Goal: Communication & Community: Answer question/provide support

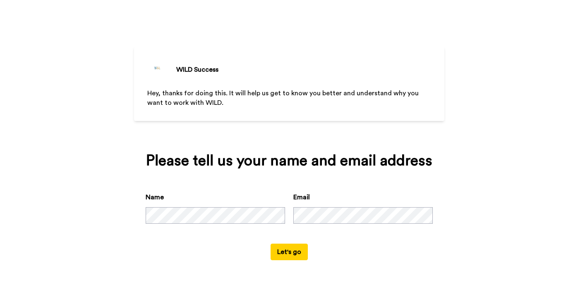
click at [290, 249] on button "Let's go" at bounding box center [289, 251] width 37 height 17
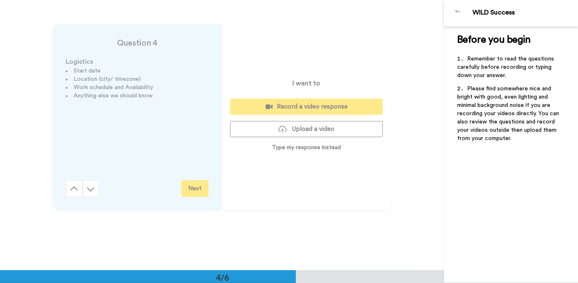
scroll to position [833, 0]
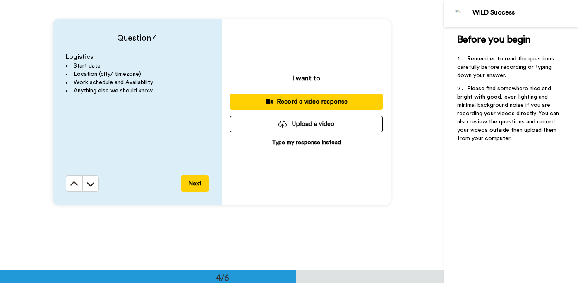
click at [302, 146] on p "Type my response instead" at bounding box center [306, 142] width 69 height 8
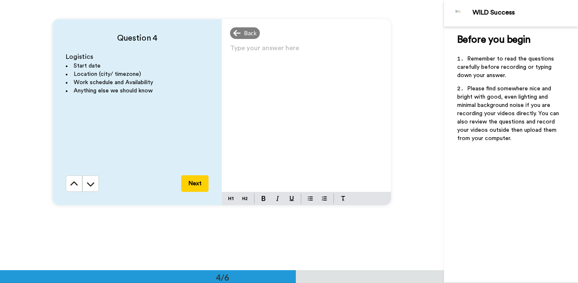
click at [291, 71] on div "Type your answer here ﻿" at bounding box center [306, 116] width 169 height 149
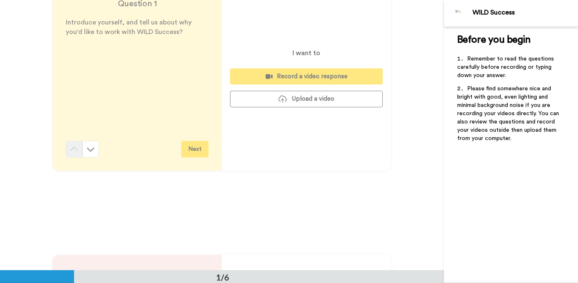
scroll to position [0, 0]
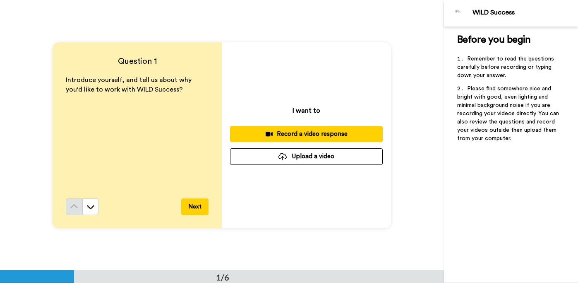
click at [273, 158] on button "Upload a video" at bounding box center [306, 156] width 153 height 16
click at [306, 132] on div "Record a video response" at bounding box center [306, 134] width 139 height 9
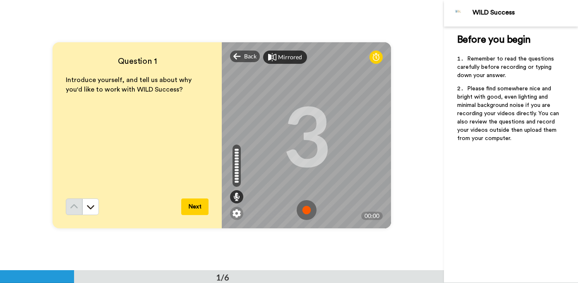
click at [284, 59] on div "Mirrored" at bounding box center [290, 57] width 24 height 8
click at [284, 59] on div "Mirror" at bounding box center [287, 57] width 18 height 8
click at [308, 212] on img at bounding box center [307, 210] width 20 height 20
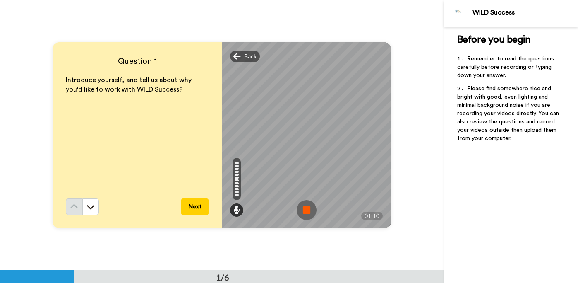
click at [305, 206] on img at bounding box center [307, 210] width 20 height 20
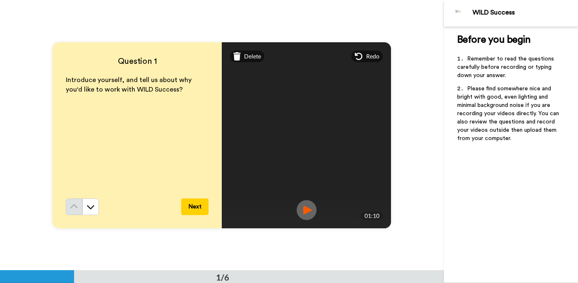
click at [310, 207] on img at bounding box center [307, 210] width 20 height 20
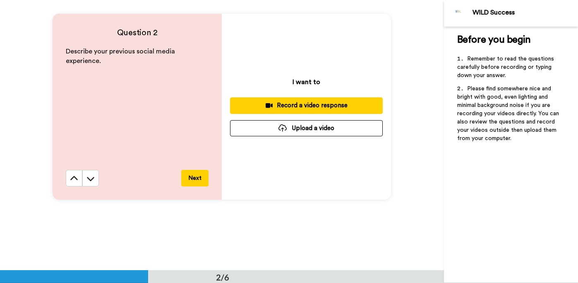
scroll to position [299, 0]
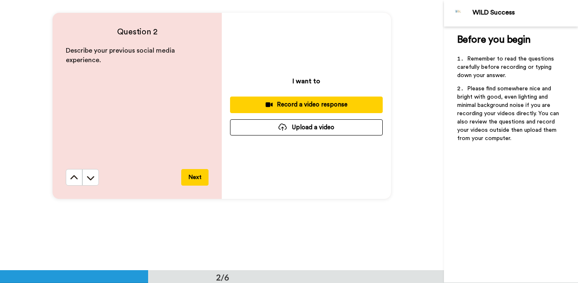
click at [306, 108] on div "Record a video response" at bounding box center [306, 104] width 139 height 9
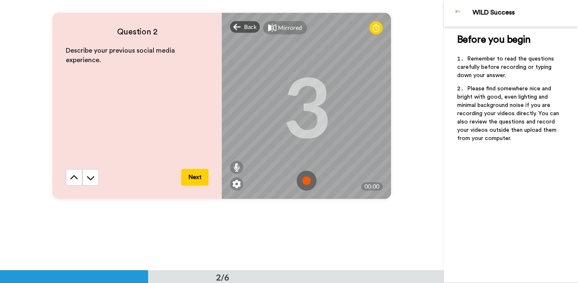
click at [307, 173] on img at bounding box center [307, 181] width 20 height 20
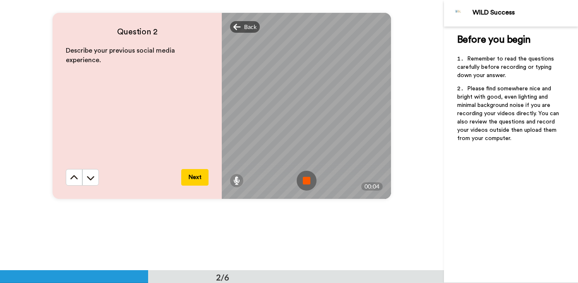
click at [307, 173] on img at bounding box center [307, 181] width 20 height 20
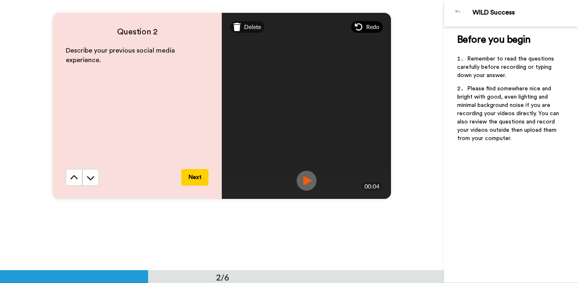
click at [359, 26] on icon at bounding box center [359, 27] width 8 height 8
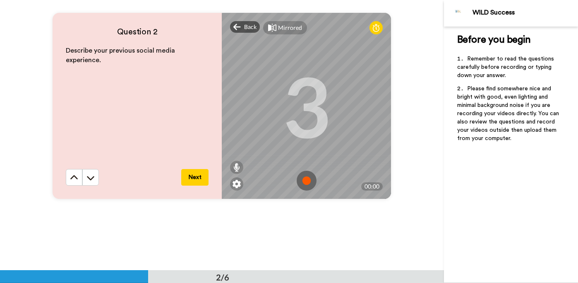
click at [305, 185] on img at bounding box center [307, 181] width 20 height 20
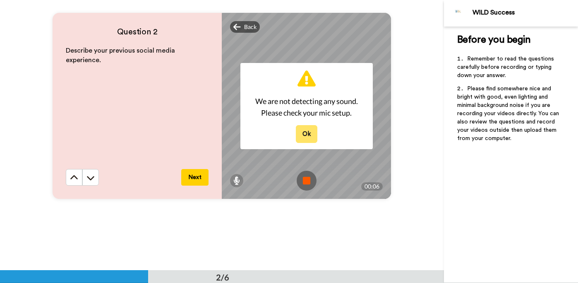
click at [312, 139] on button "Ok" at bounding box center [307, 134] width 22 height 18
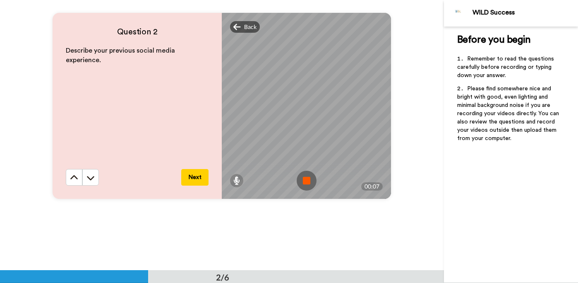
click at [307, 183] on img at bounding box center [307, 181] width 20 height 20
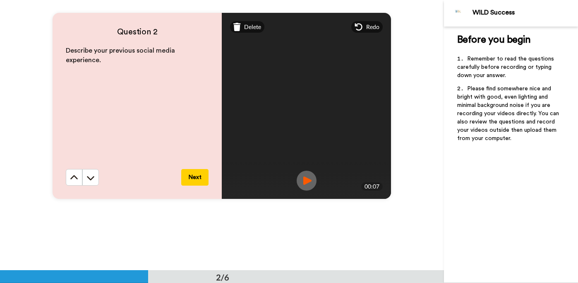
click at [368, 24] on span "Redo" at bounding box center [372, 27] width 13 height 8
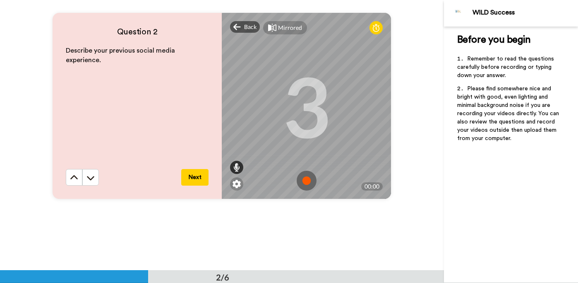
click at [236, 166] on icon at bounding box center [236, 167] width 7 height 8
click at [306, 177] on img at bounding box center [307, 181] width 20 height 20
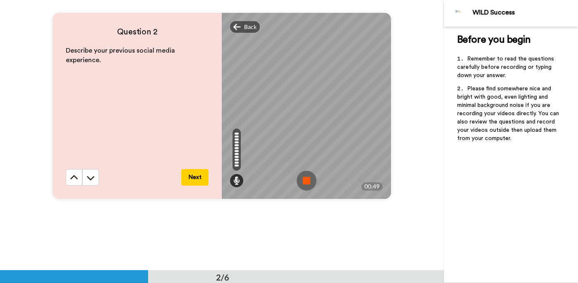
click at [306, 178] on img at bounding box center [307, 181] width 20 height 20
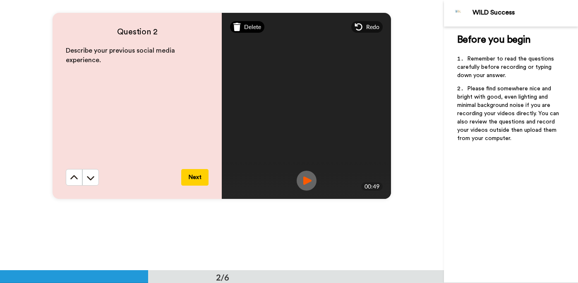
click at [243, 28] on div "Delete" at bounding box center [247, 27] width 34 height 12
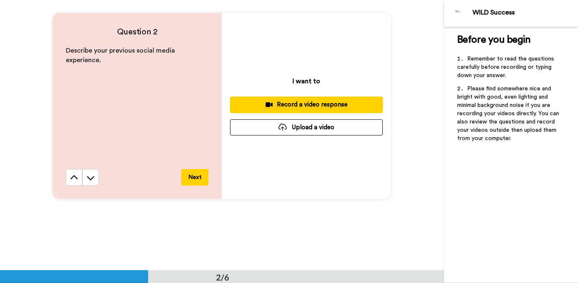
click at [300, 127] on button "Upload a video" at bounding box center [306, 127] width 153 height 16
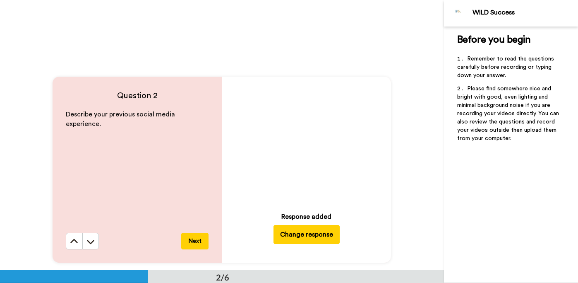
scroll to position [236, 0]
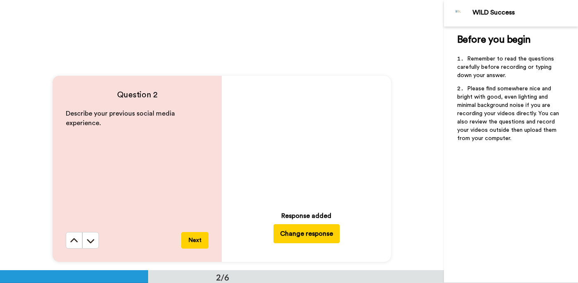
click at [313, 236] on button "Change response" at bounding box center [307, 233] width 66 height 19
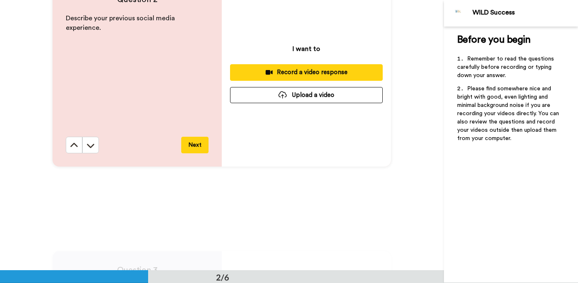
scroll to position [331, 0]
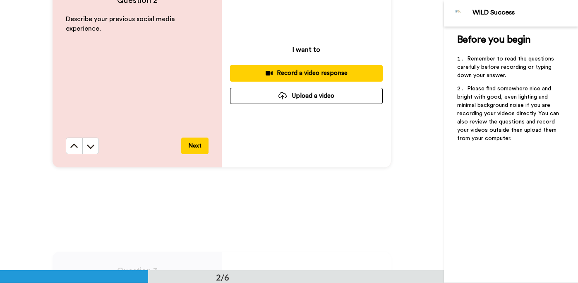
click at [251, 94] on button "Upload a video" at bounding box center [306, 96] width 153 height 16
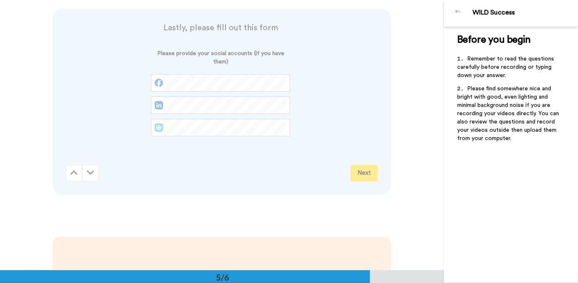
scroll to position [1033, 0]
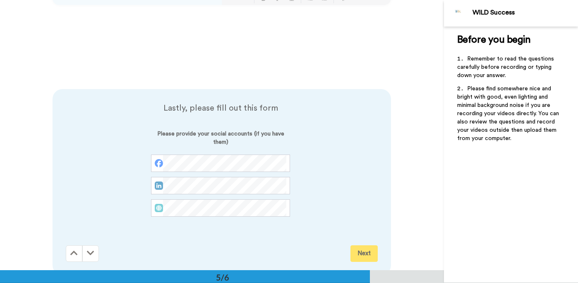
click at [237, 105] on span "Lastly, please fill out this form" at bounding box center [221, 108] width 310 height 12
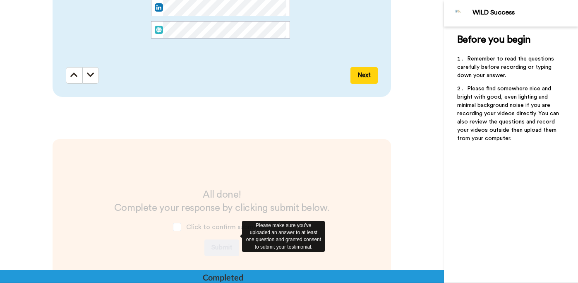
scroll to position [1224, 0]
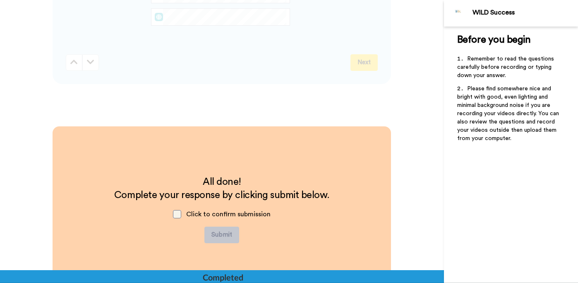
click at [180, 214] on span at bounding box center [177, 214] width 8 height 8
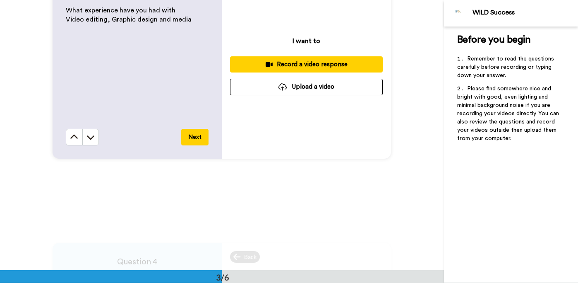
scroll to position [612, 0]
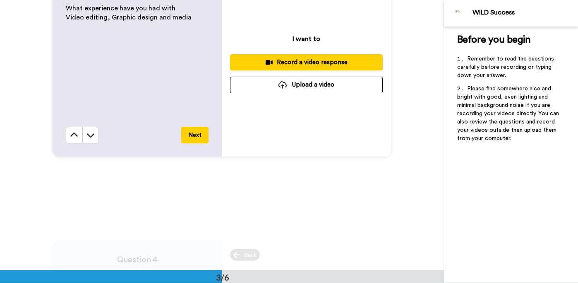
click at [279, 83] on button "Upload a video" at bounding box center [306, 85] width 153 height 16
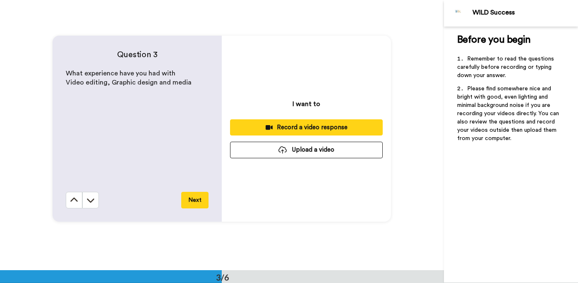
scroll to position [544, 0]
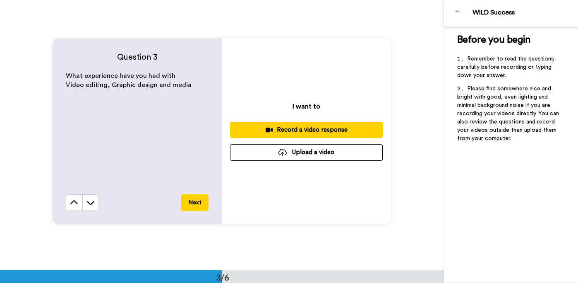
click at [300, 150] on button "Upload a video" at bounding box center [306, 152] width 153 height 16
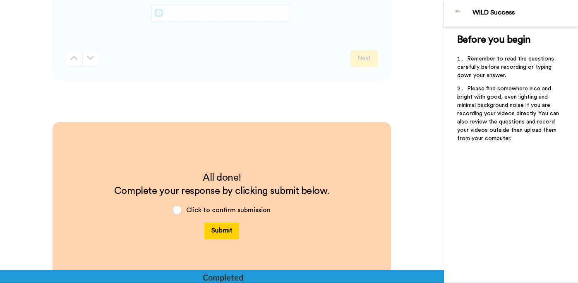
scroll to position [1350, 0]
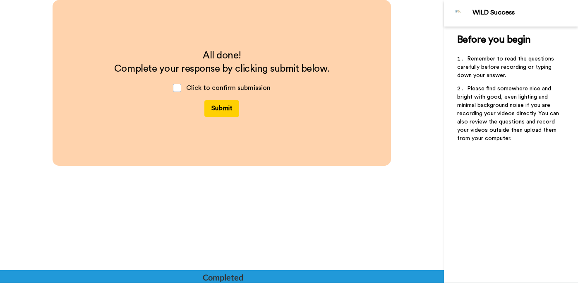
click at [218, 113] on button "Submit" at bounding box center [221, 108] width 35 height 17
